Goal: Task Accomplishment & Management: Manage account settings

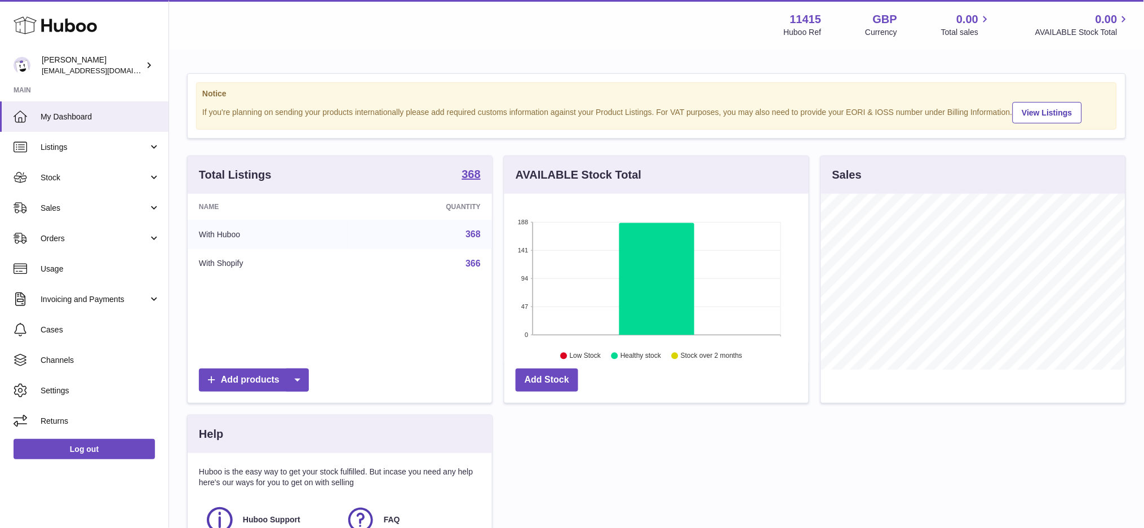
scroll to position [175, 304]
click at [139, 203] on span "Sales" at bounding box center [95, 208] width 108 height 11
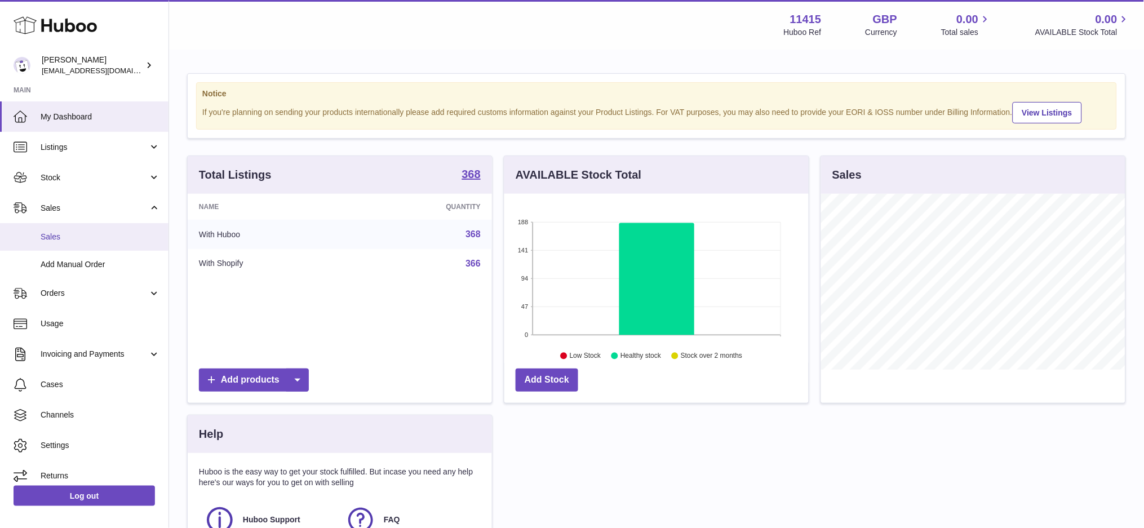
click at [87, 235] on span "Sales" at bounding box center [100, 237] width 119 height 11
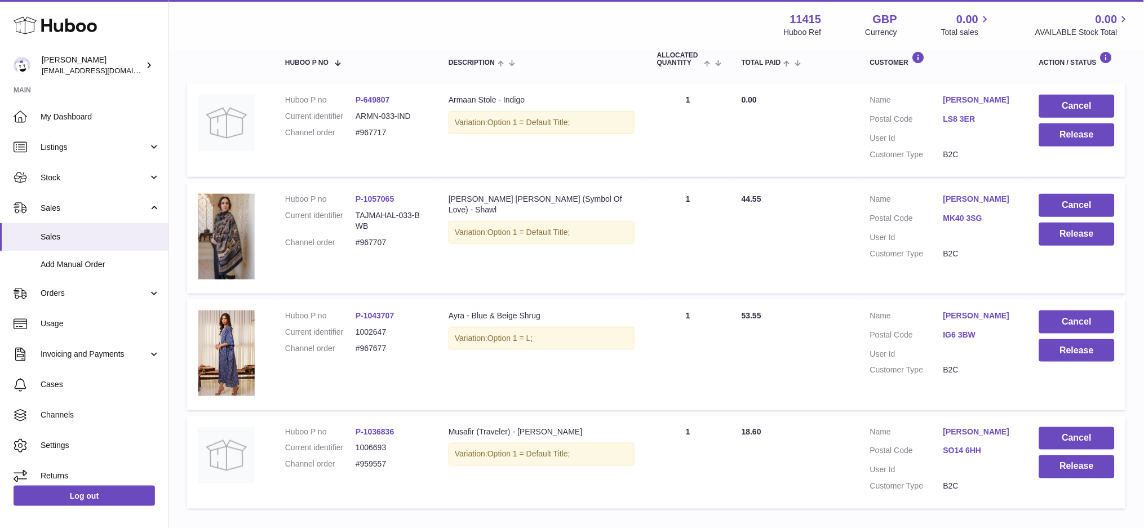
scroll to position [199, 0]
click at [1083, 352] on button "Release" at bounding box center [1077, 351] width 76 height 23
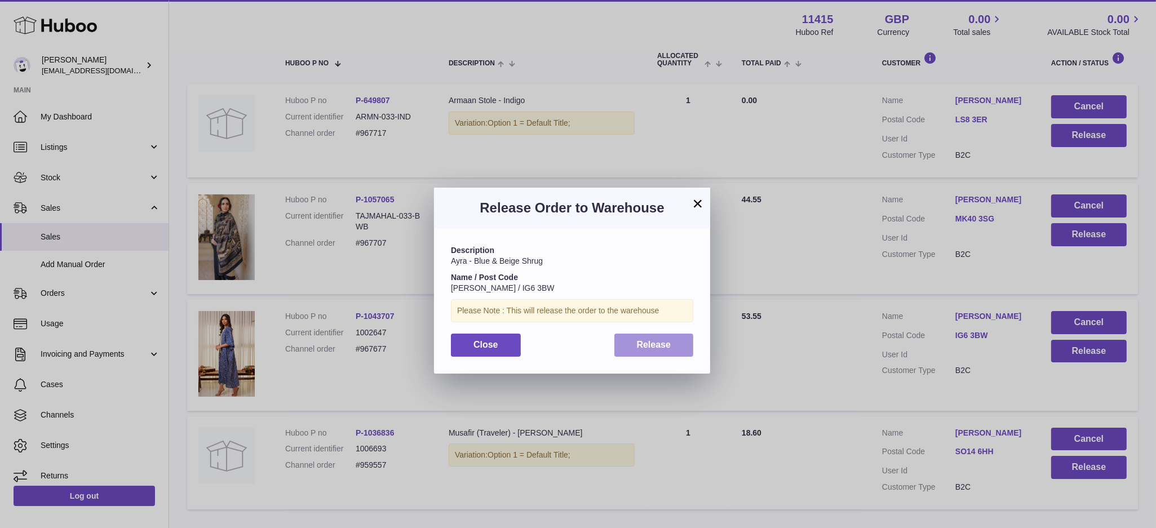
click at [672, 339] on button "Release" at bounding box center [653, 345] width 79 height 23
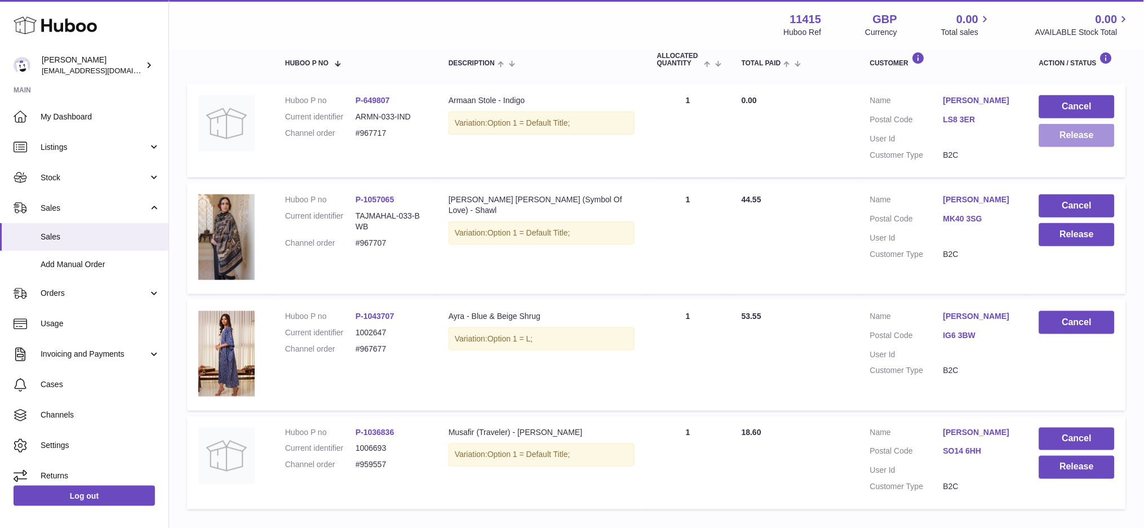
click at [1057, 140] on button "Release" at bounding box center [1077, 135] width 76 height 23
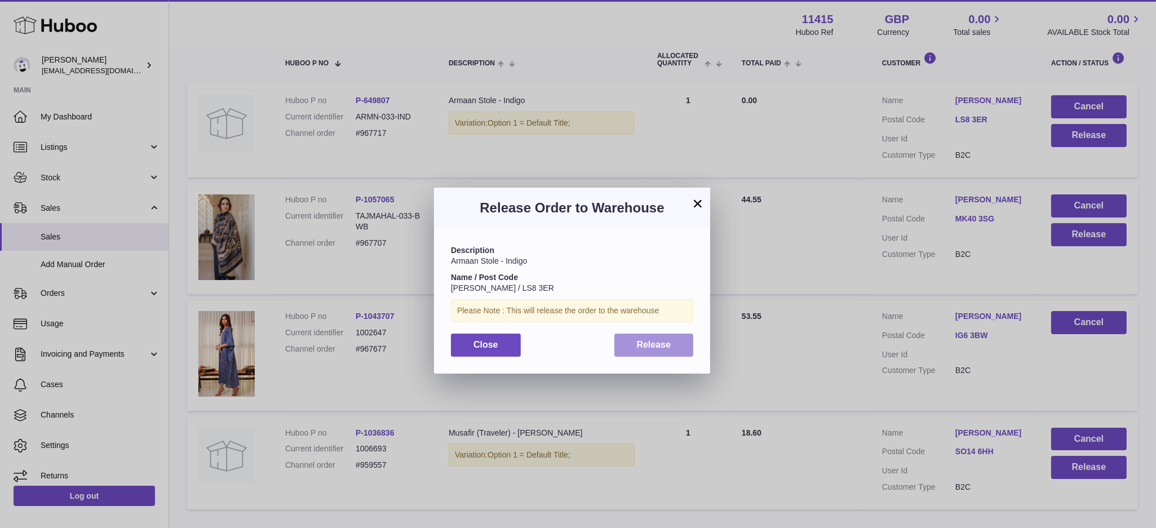
click at [650, 348] on span "Release" at bounding box center [654, 345] width 34 height 10
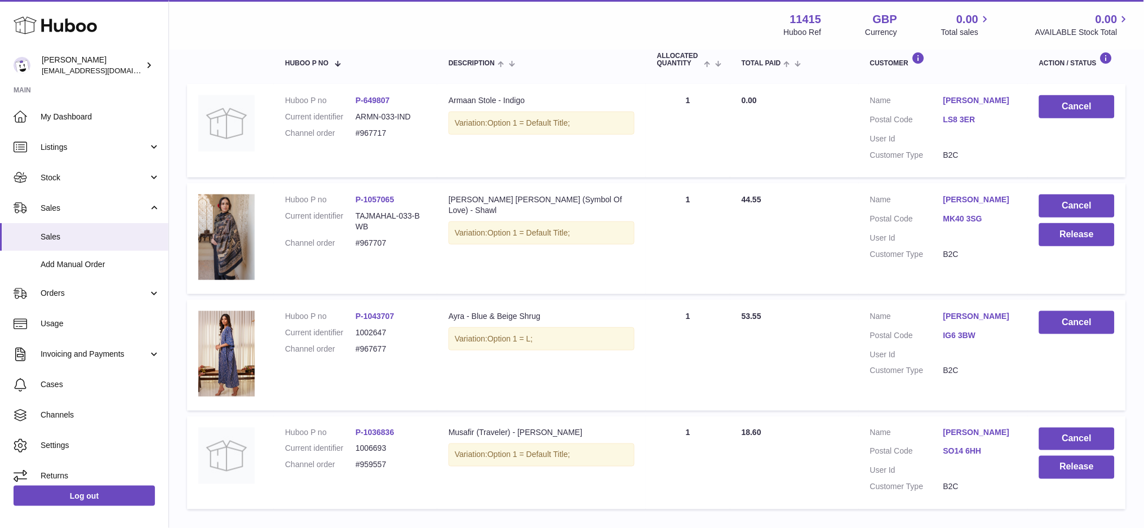
drag, startPoint x: 390, startPoint y: 463, endPoint x: 353, endPoint y: 465, distance: 37.2
click at [353, 465] on dl "Huboo P no P-1036836 Current identifier 1006693 Channel order #959557" at bounding box center [355, 452] width 141 height 49
copy dl "#959557"
click at [1079, 437] on button "Cancel" at bounding box center [1077, 439] width 76 height 23
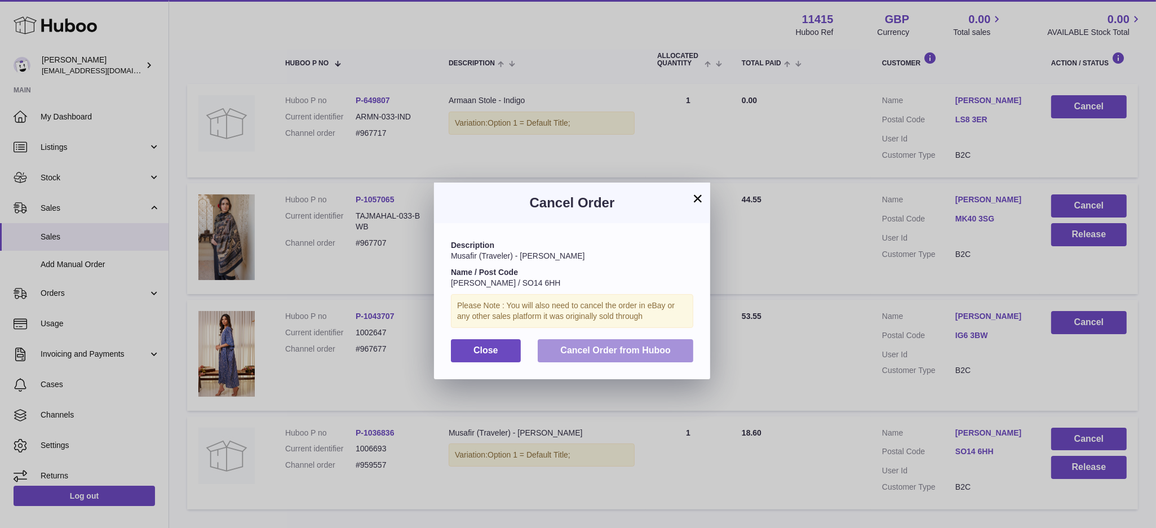
click at [679, 358] on button "Cancel Order from Huboo" at bounding box center [616, 350] width 156 height 23
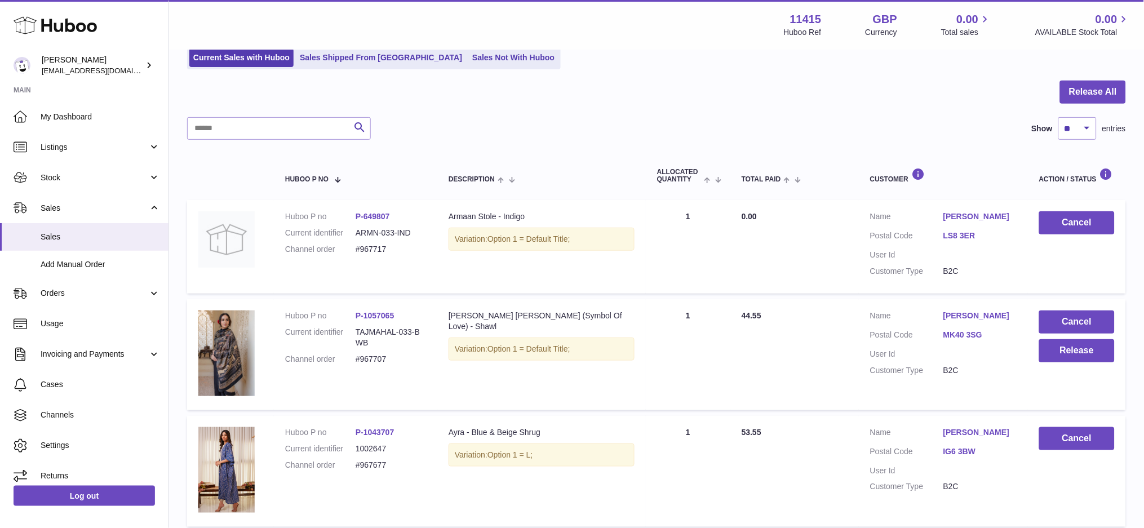
scroll to position [175, 0]
